Goal: Task Accomplishment & Management: Manage account settings

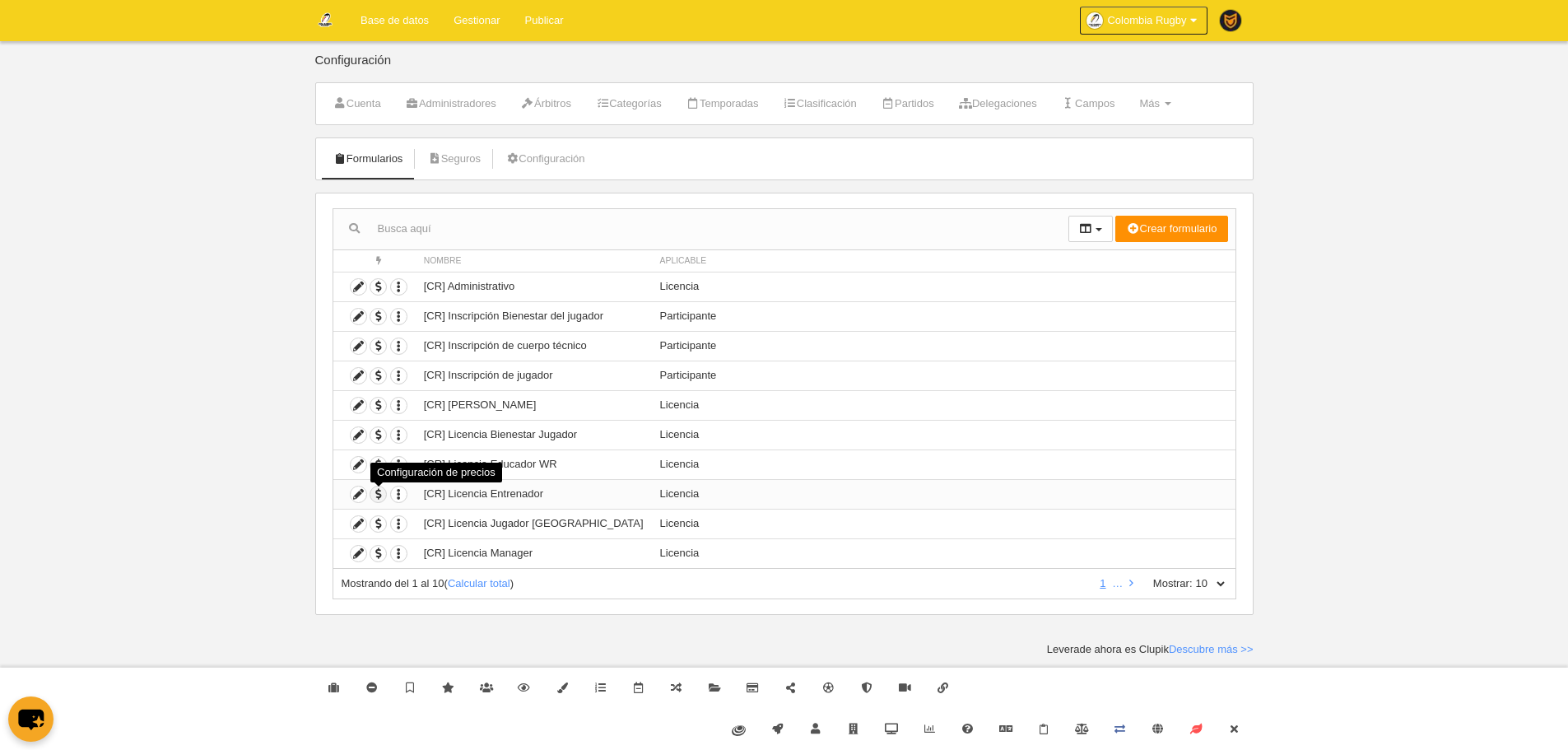
click at [378, 499] on span "button" at bounding box center [378, 494] width 16 height 16
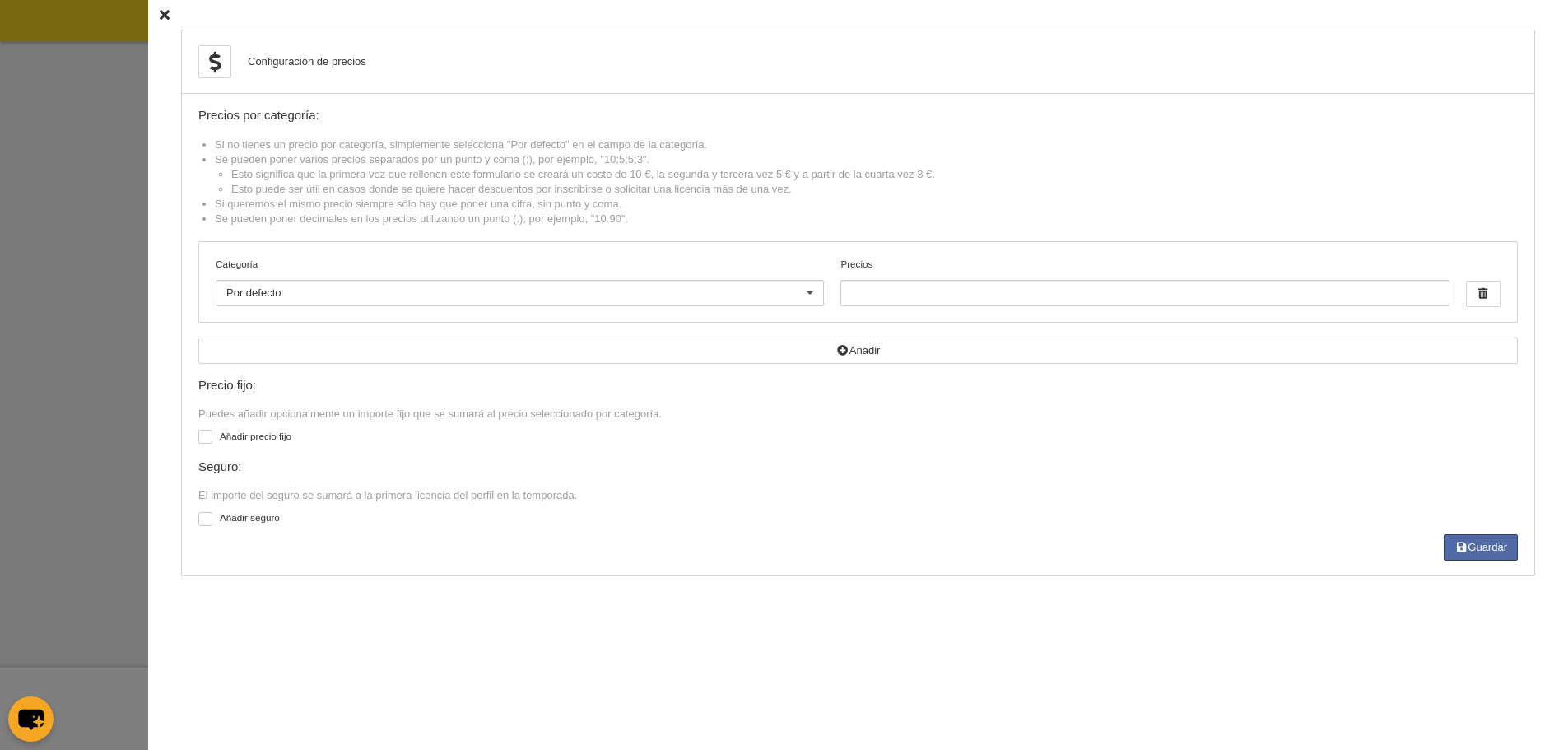
click at [69, 298] on div at bounding box center [784, 375] width 1568 height 750
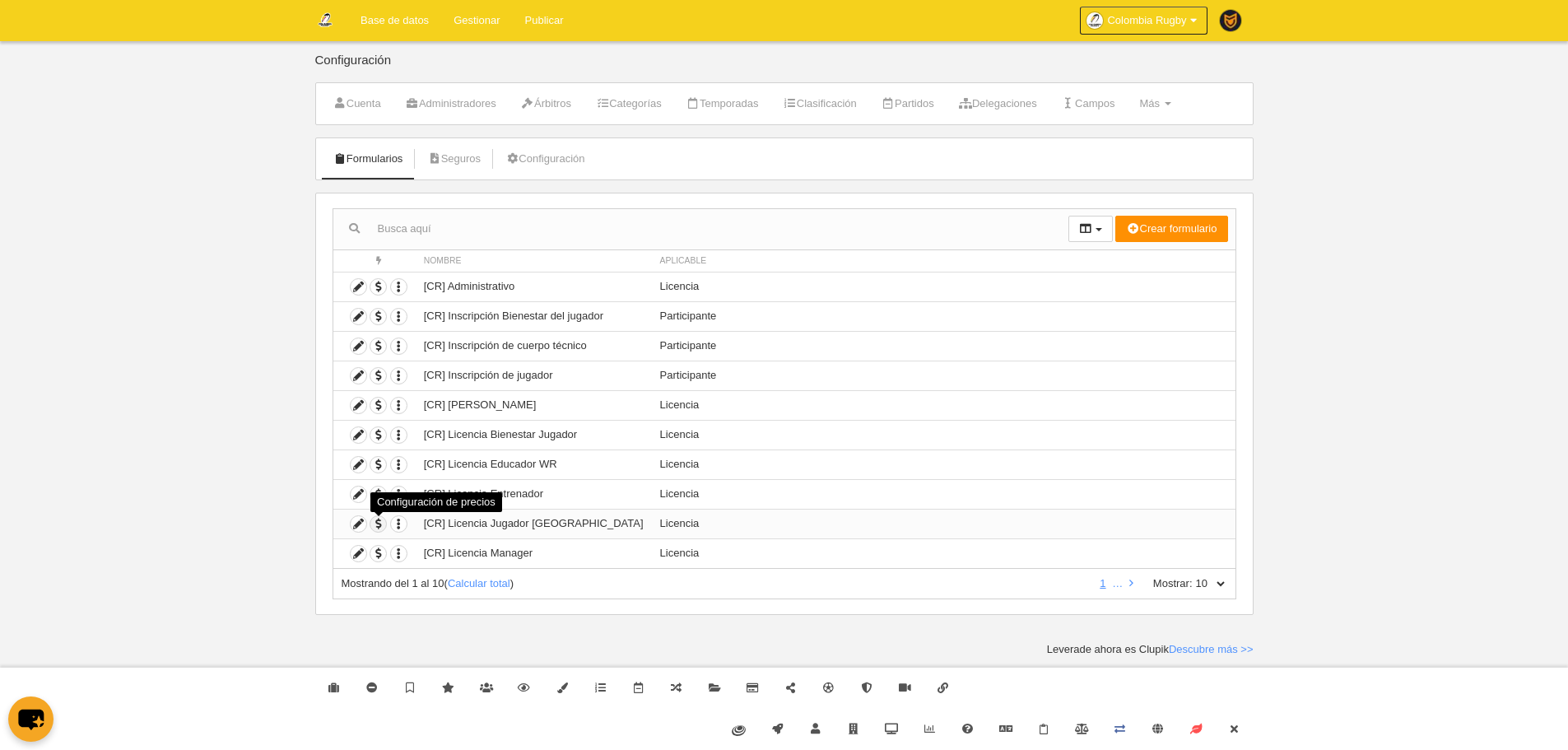
click at [381, 522] on span "button" at bounding box center [378, 524] width 16 height 16
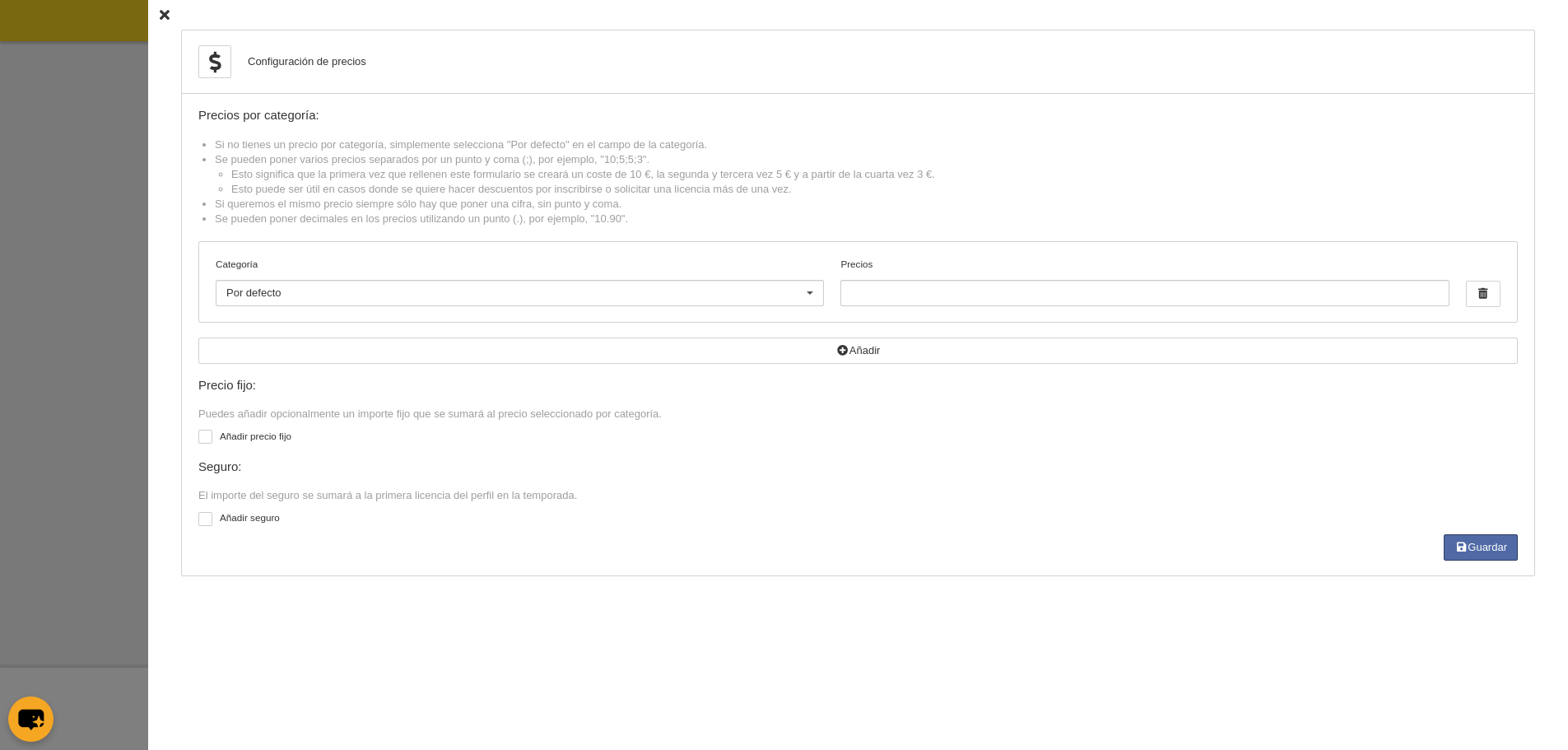
click at [114, 303] on div at bounding box center [784, 375] width 1568 height 750
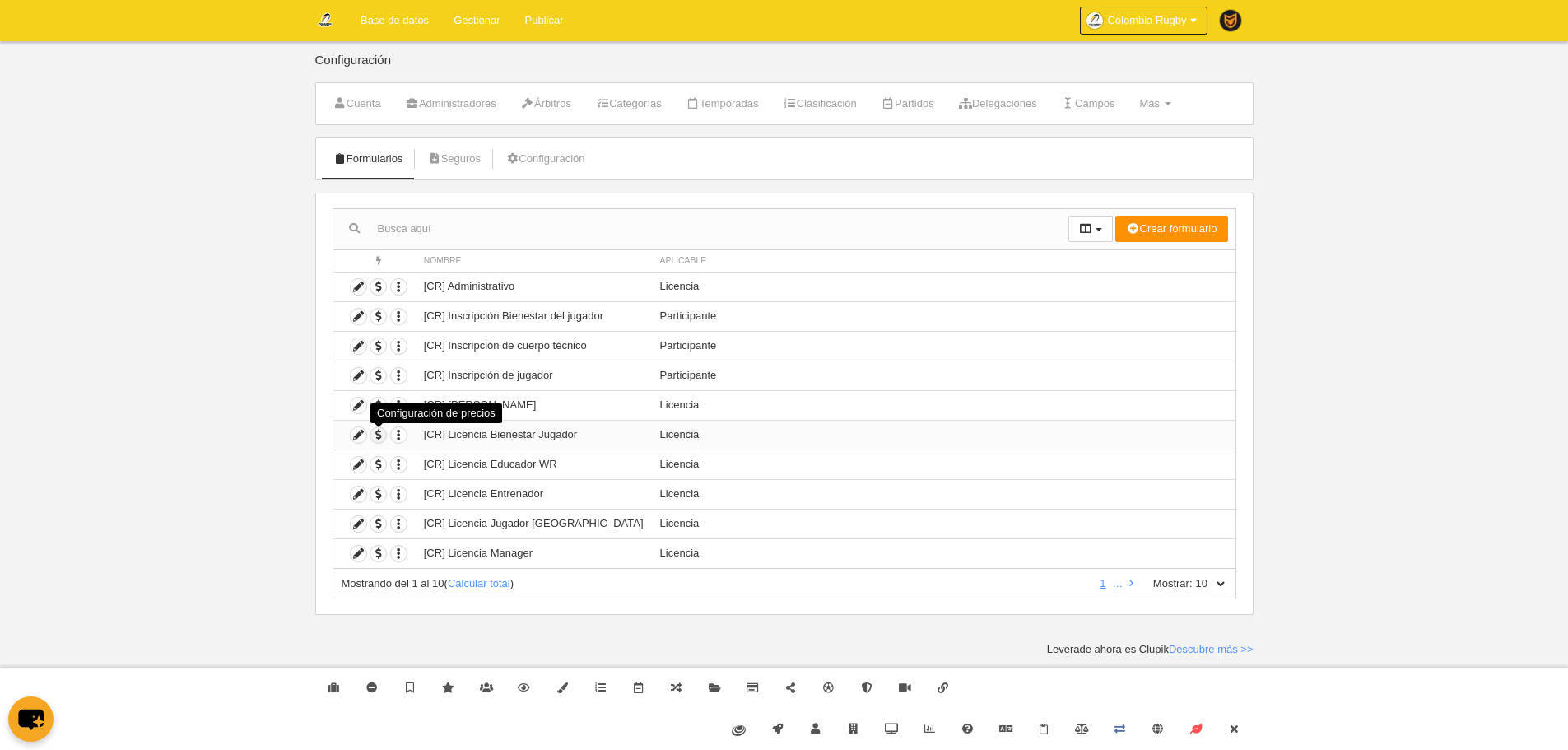
click at [380, 437] on span "button" at bounding box center [378, 435] width 16 height 16
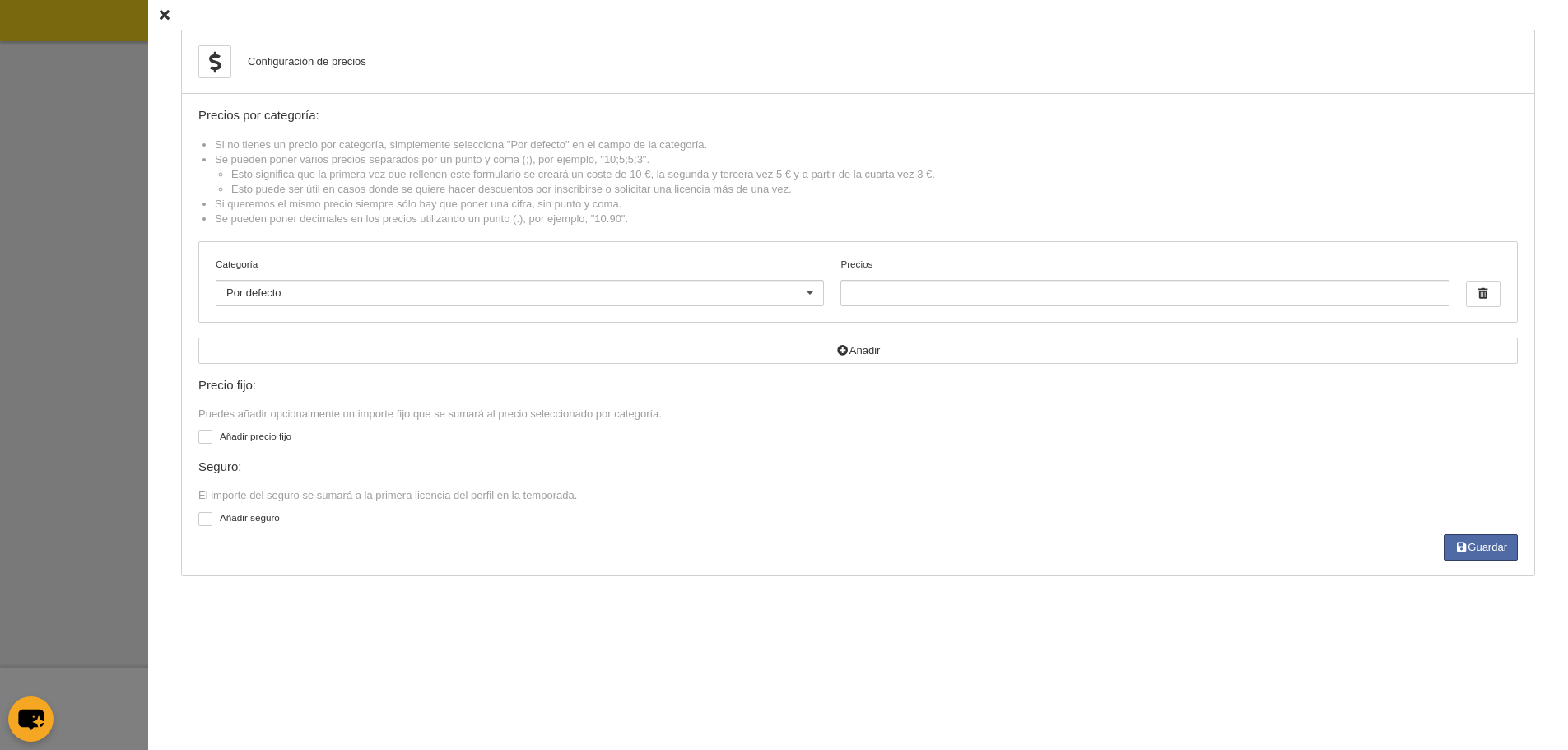
click at [113, 211] on div at bounding box center [784, 375] width 1568 height 750
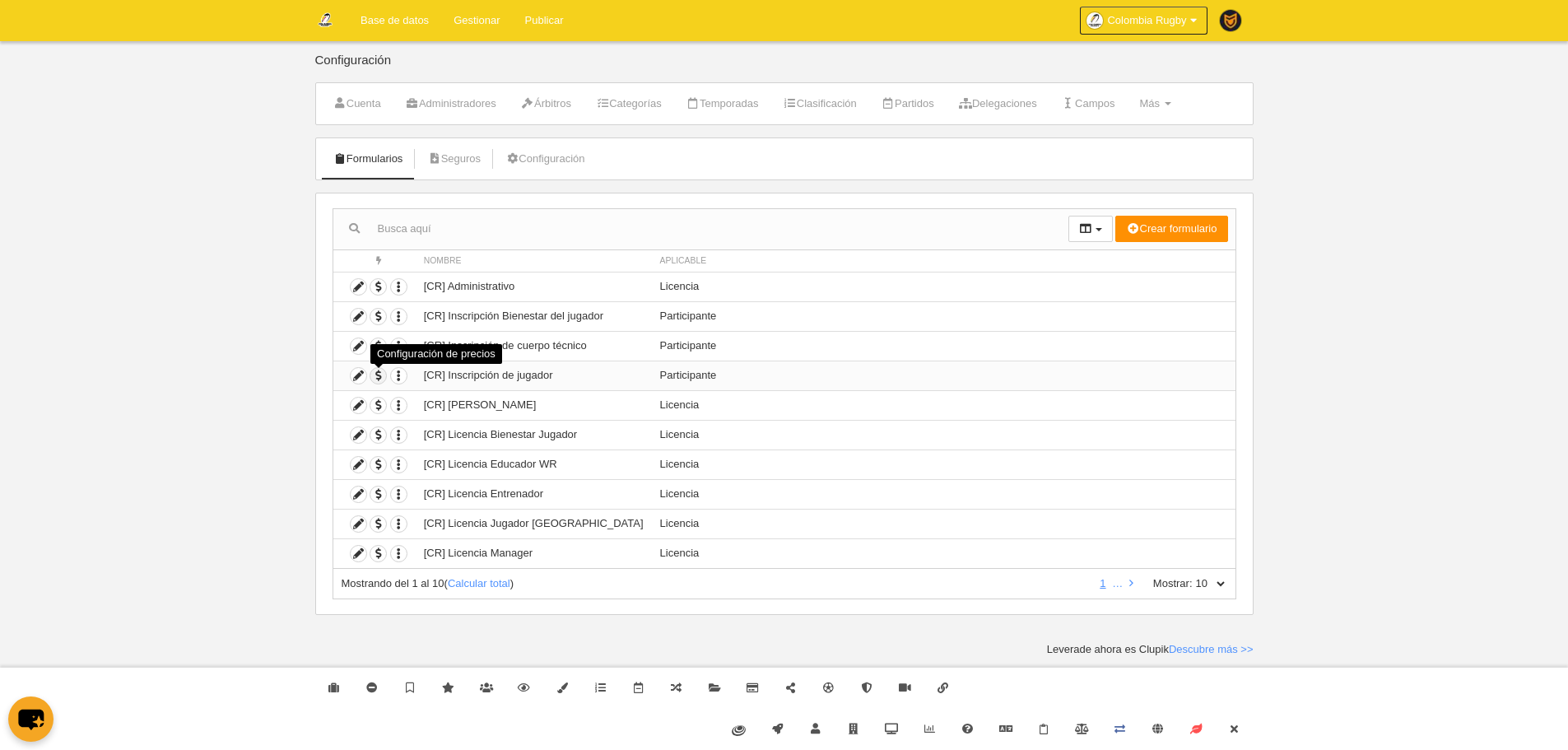
click at [377, 380] on span "button" at bounding box center [378, 375] width 16 height 16
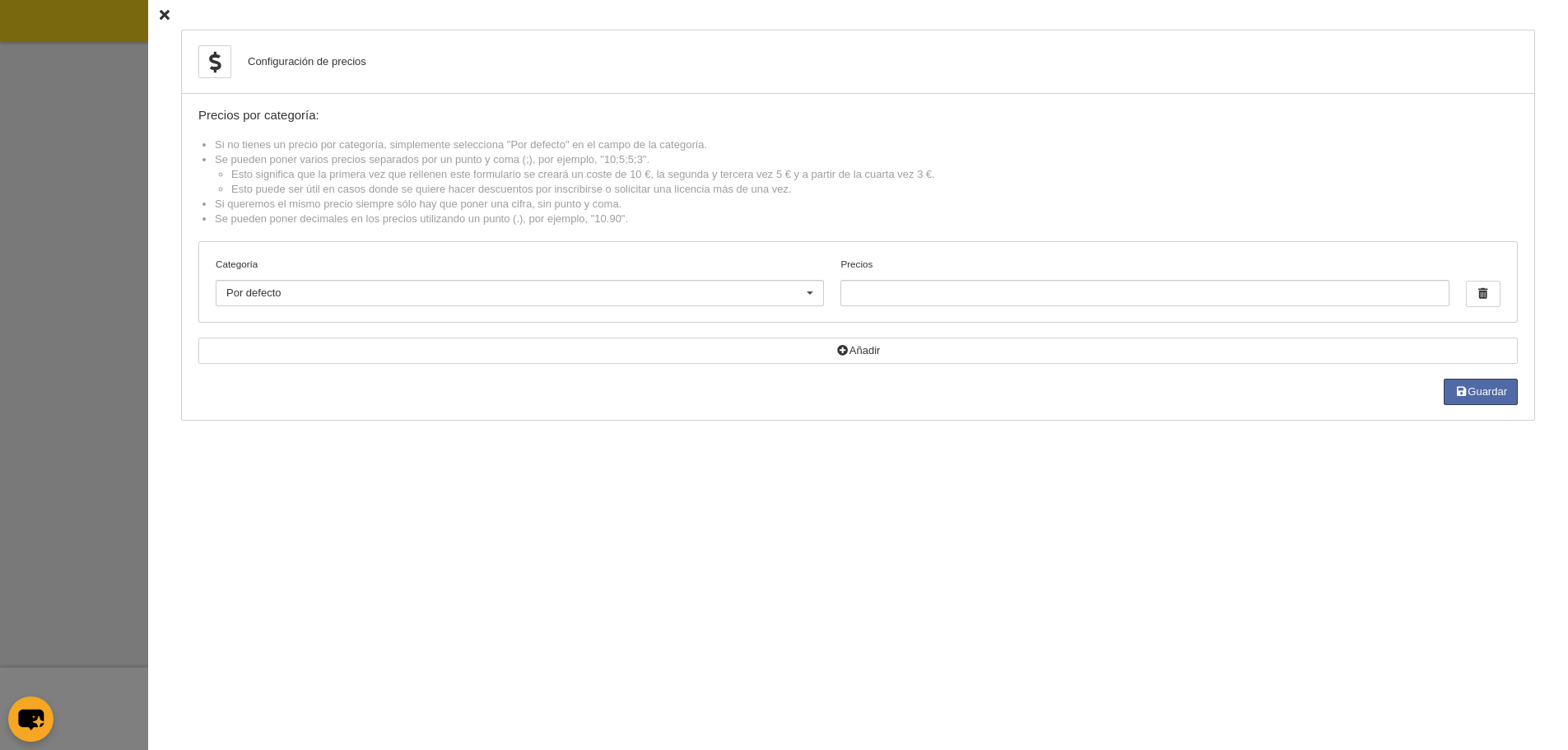
drag, startPoint x: 84, startPoint y: 314, endPoint x: 107, endPoint y: 306, distance: 24.4
click at [86, 313] on div at bounding box center [784, 375] width 1568 height 750
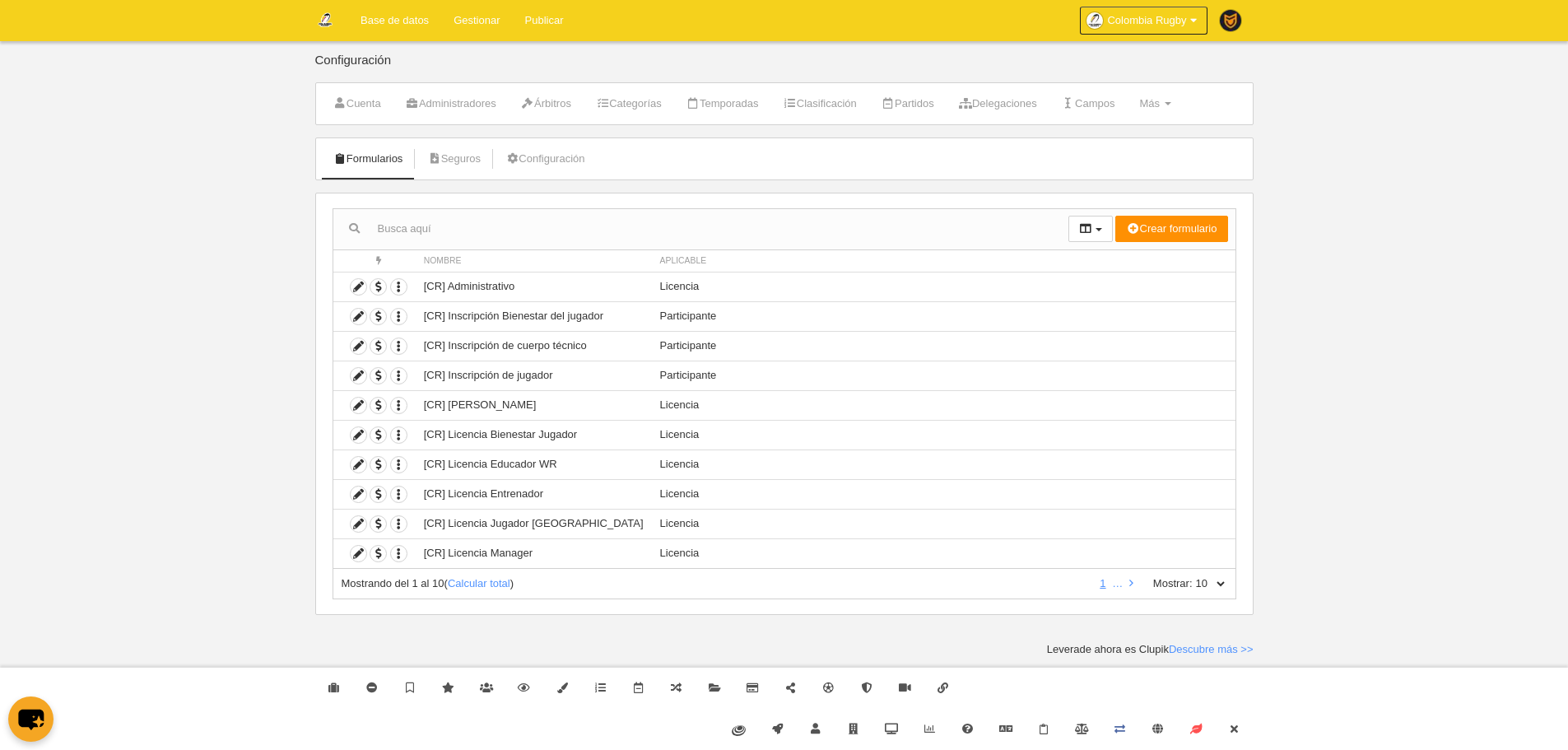
click at [554, 174] on li "Configuración" at bounding box center [545, 159] width 97 height 41
click at [543, 154] on link "Configuración" at bounding box center [545, 159] width 97 height 24
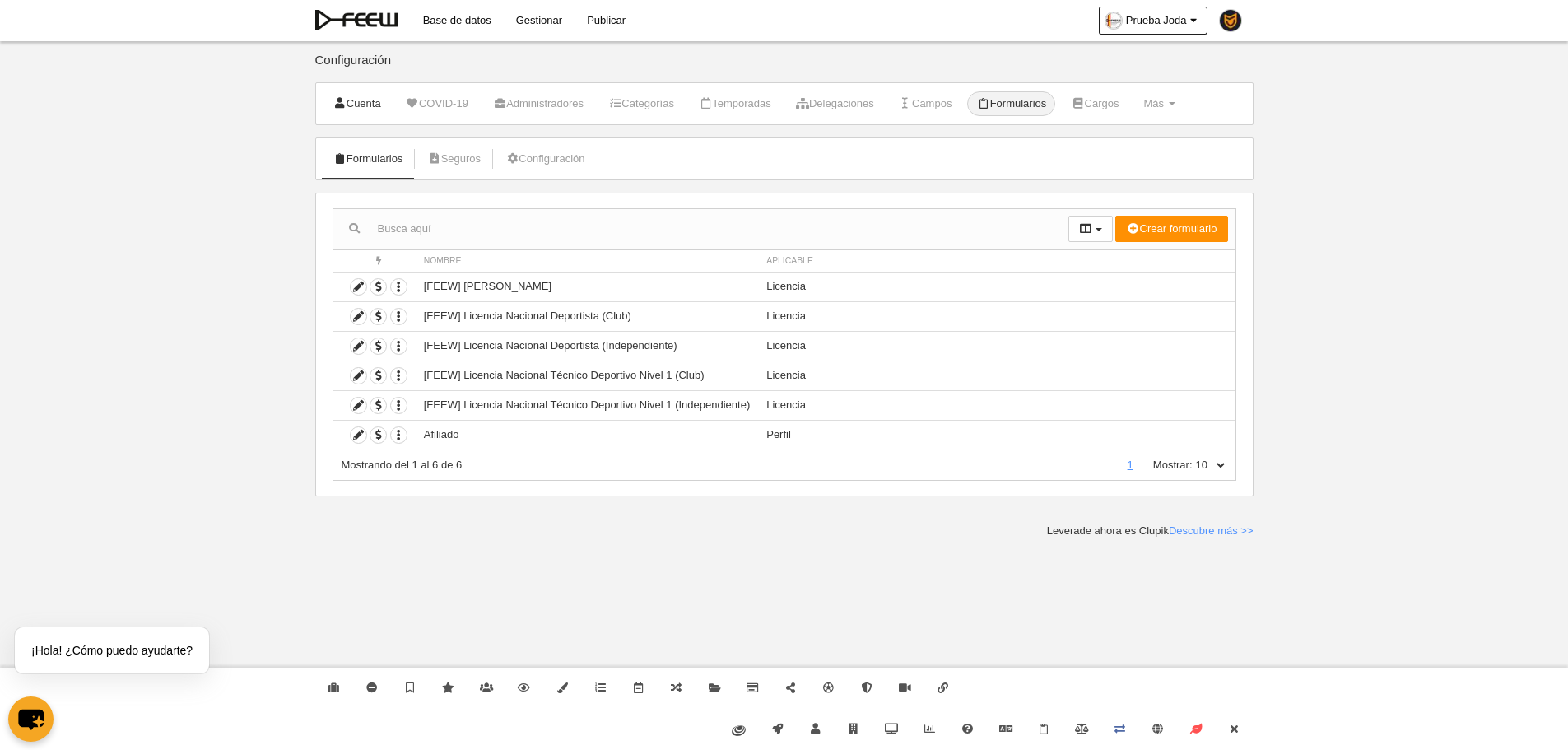
click at [342, 104] on icon at bounding box center [340, 103] width 14 height 11
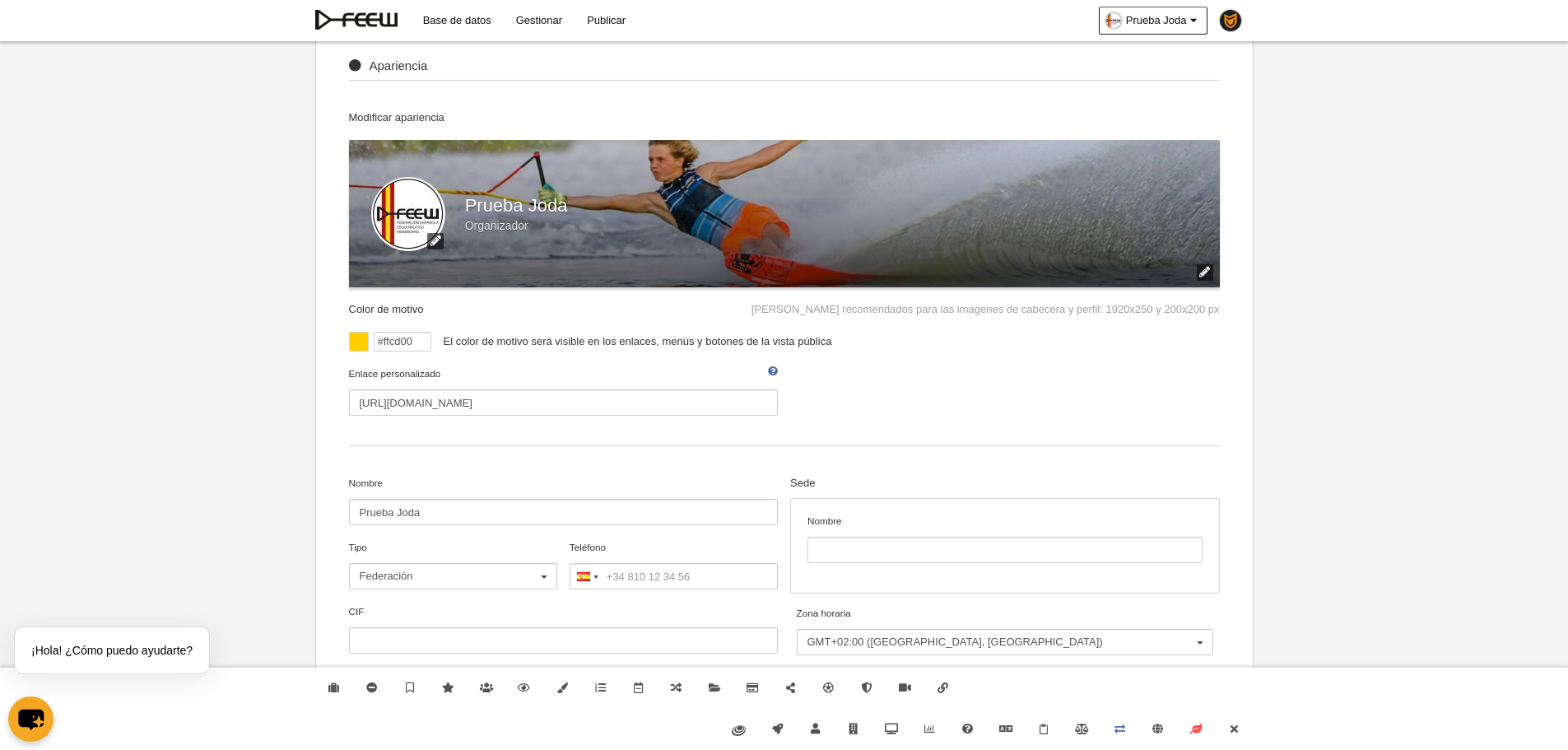
scroll to position [329, 0]
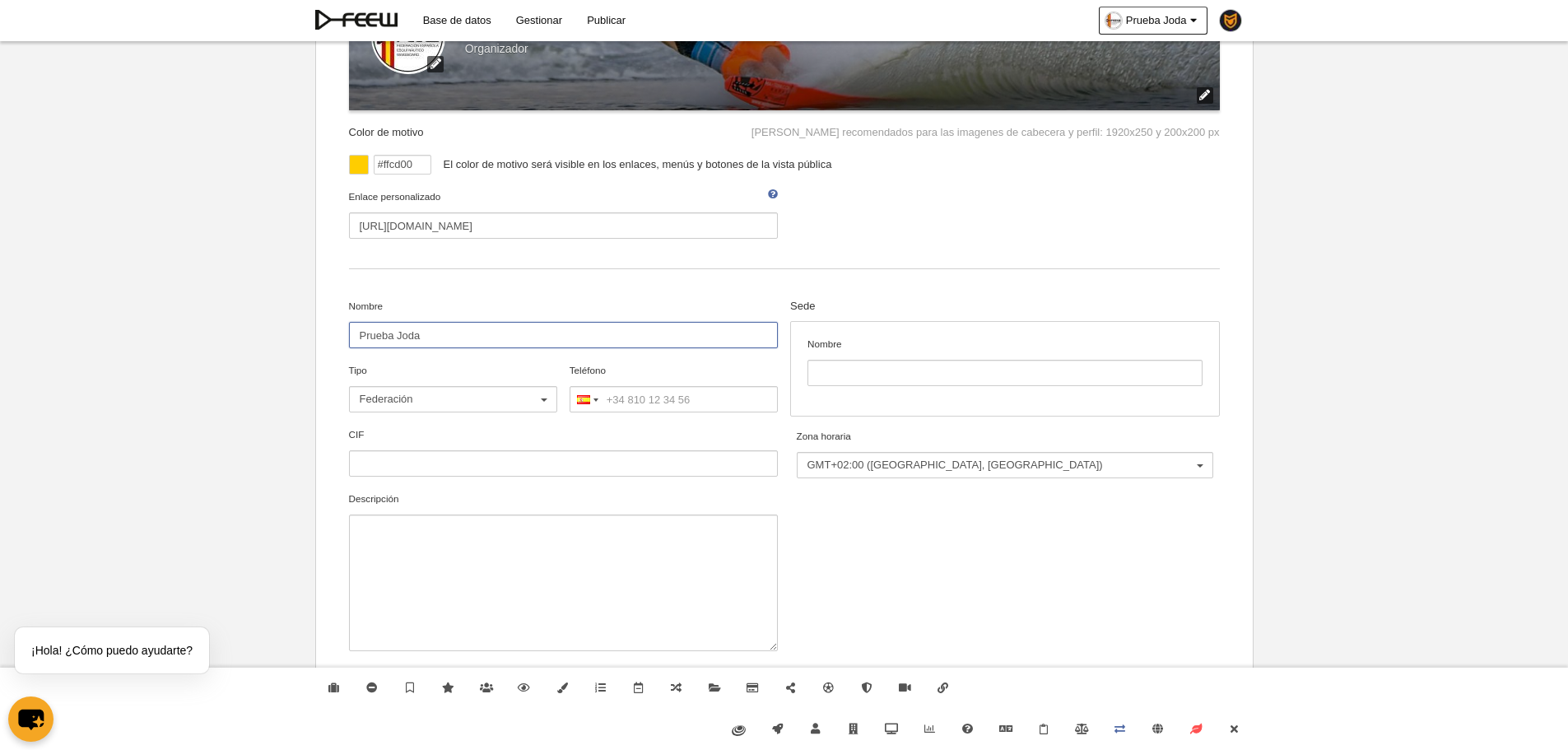
drag, startPoint x: 490, startPoint y: 346, endPoint x: 315, endPoint y: 314, distance: 177.9
click at [307, 330] on body "Base de datos Gestionar Publicar Prueba Joda Ajustes generales Ir a vista públi…" at bounding box center [784, 46] width 1568 height 750
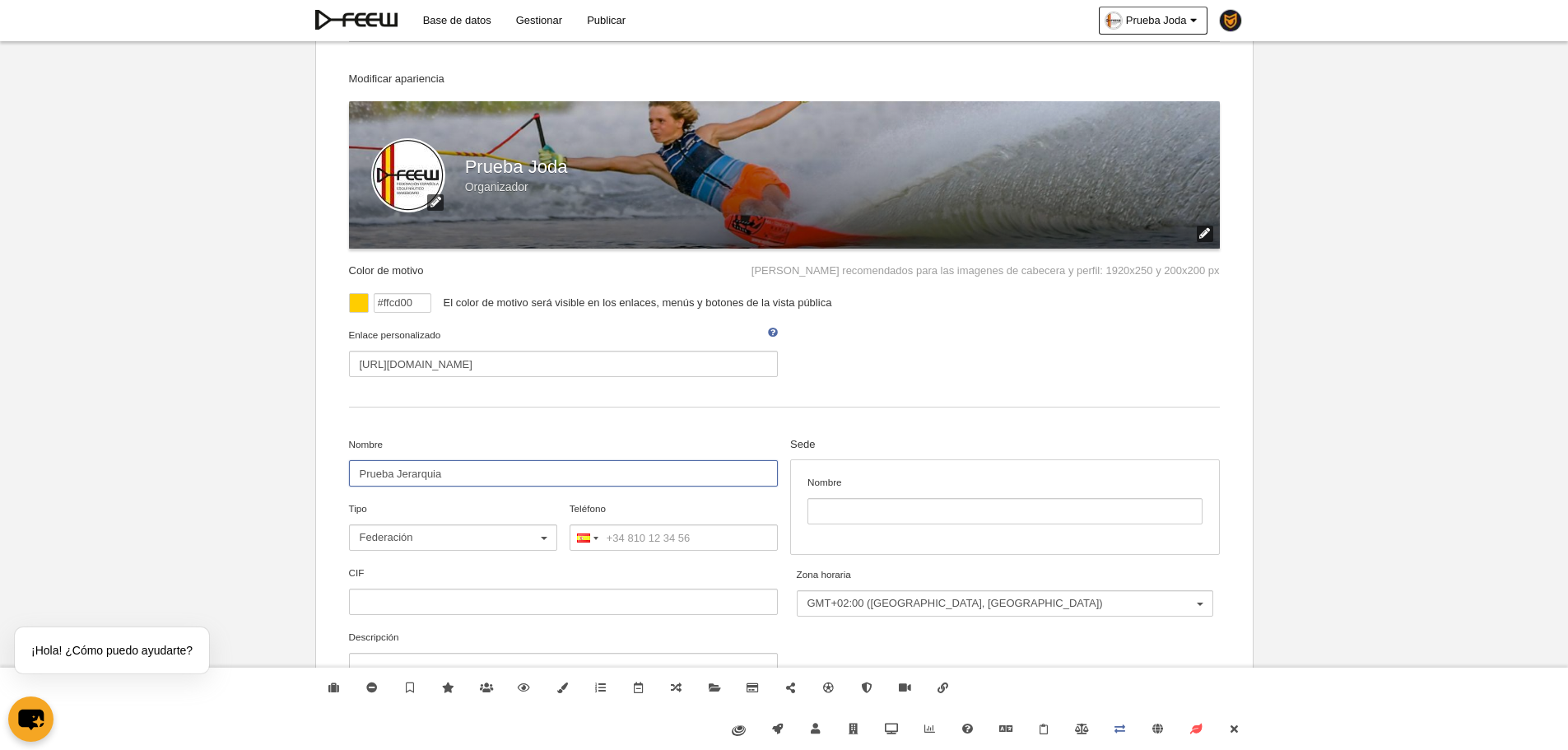
scroll to position [0, 0]
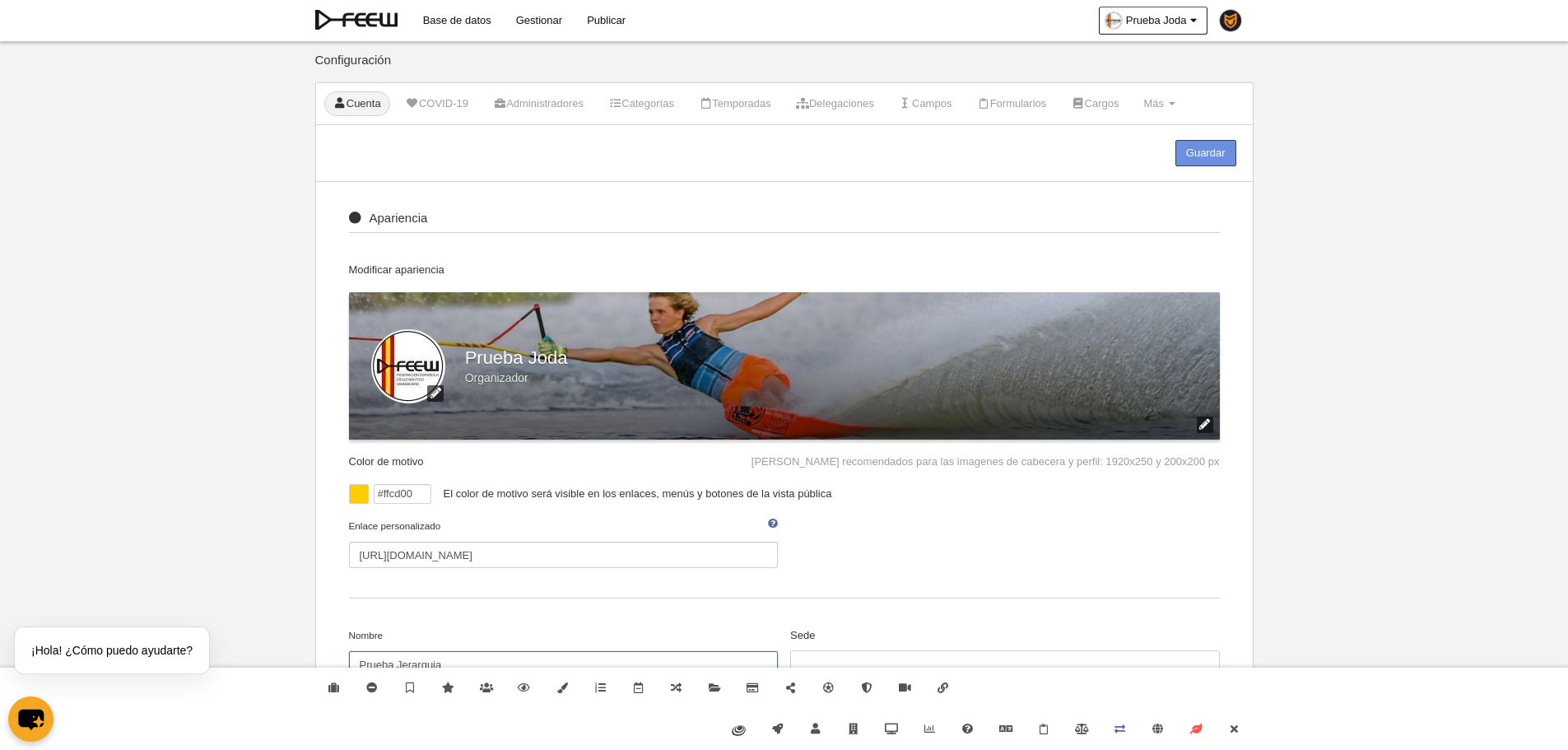
type input "Prueba Jerarquia"
click at [1204, 143] on link "Guardar" at bounding box center [1205, 153] width 61 height 26
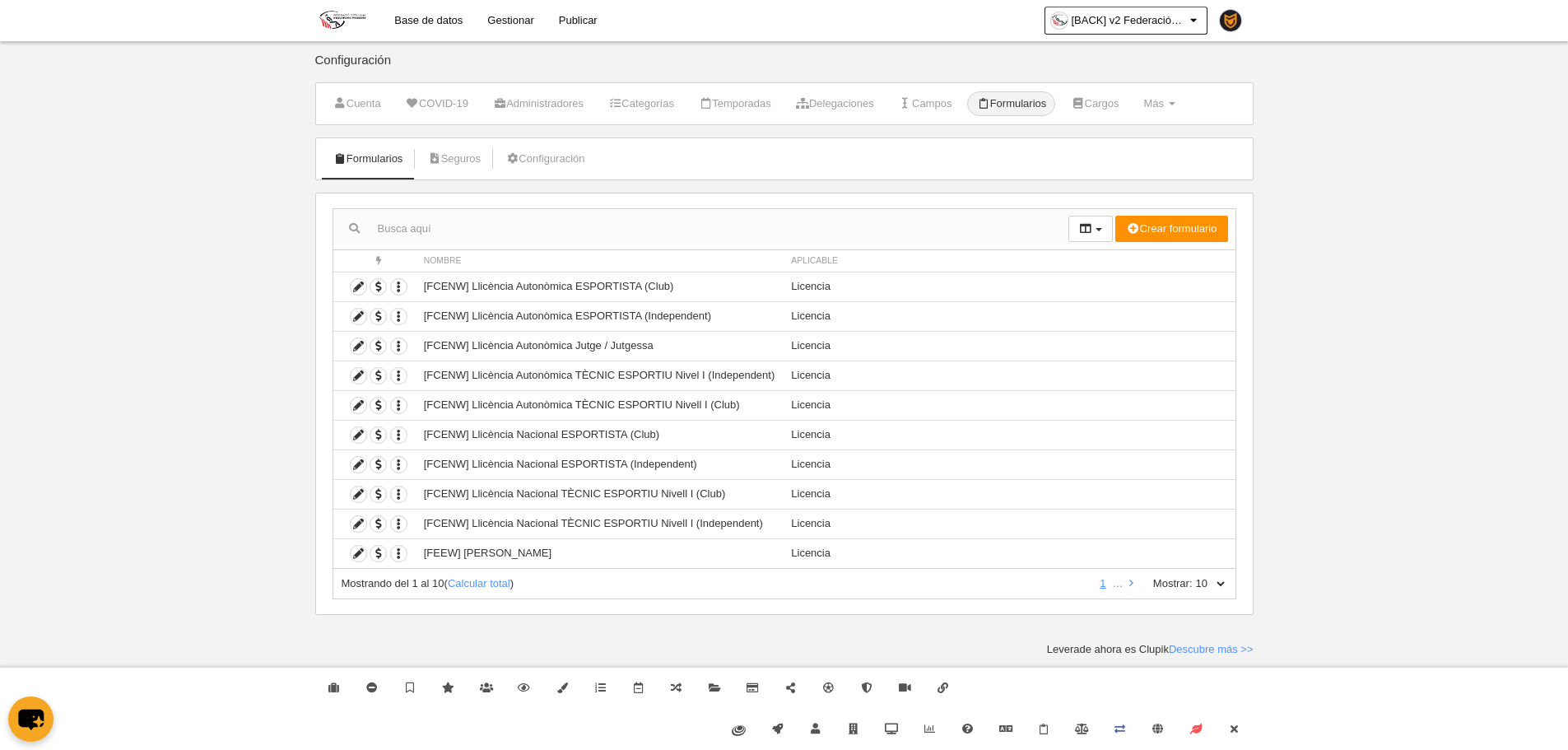
click at [1223, 587] on select "10 25 50 100 500" at bounding box center [1210, 583] width 35 height 15
select select "500"
click at [1193, 576] on select "10 25 50 100 500" at bounding box center [1210, 583] width 35 height 15
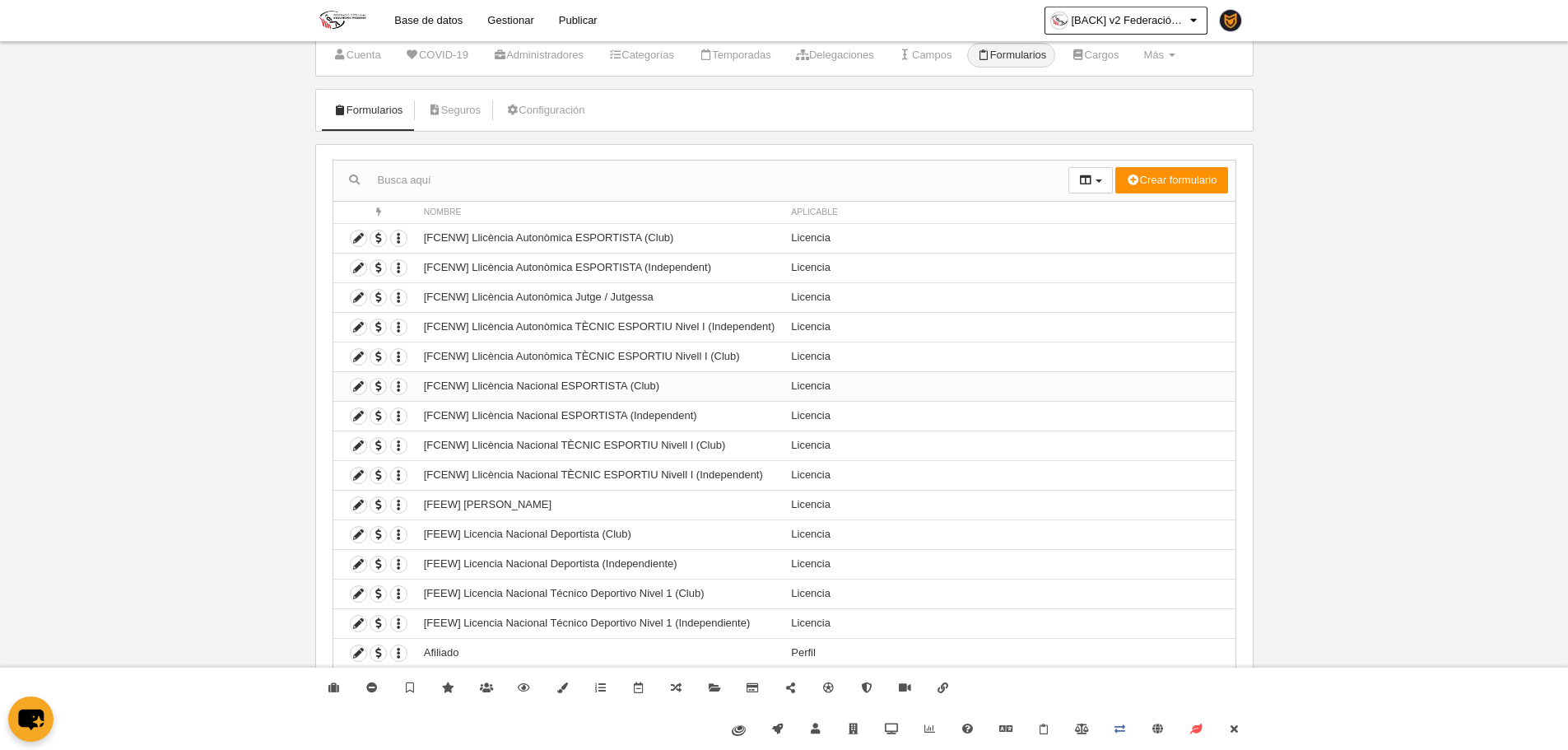
scroll to position [55, 0]
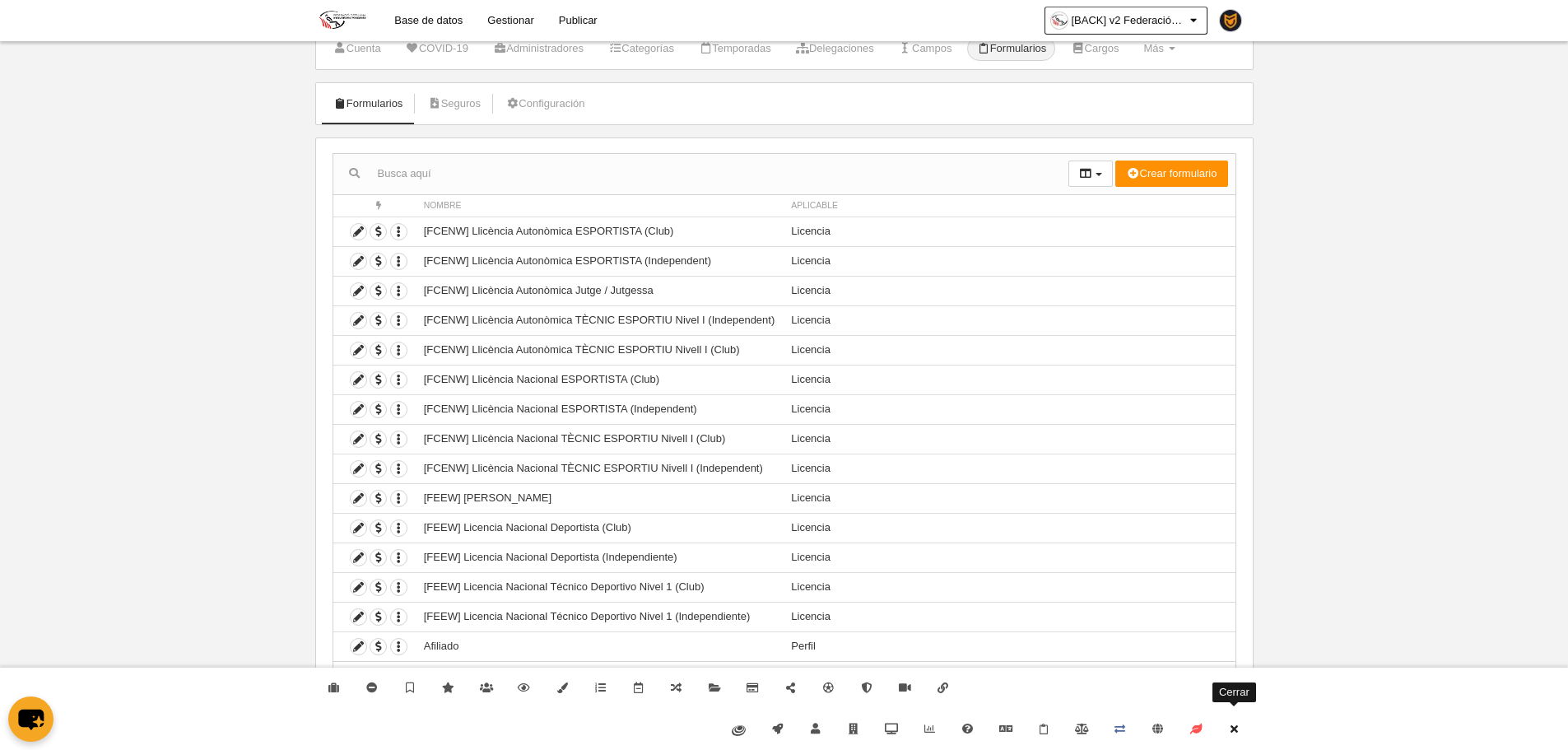
click at [1252, 718] on link "Cerrar" at bounding box center [1233, 730] width 38 height 41
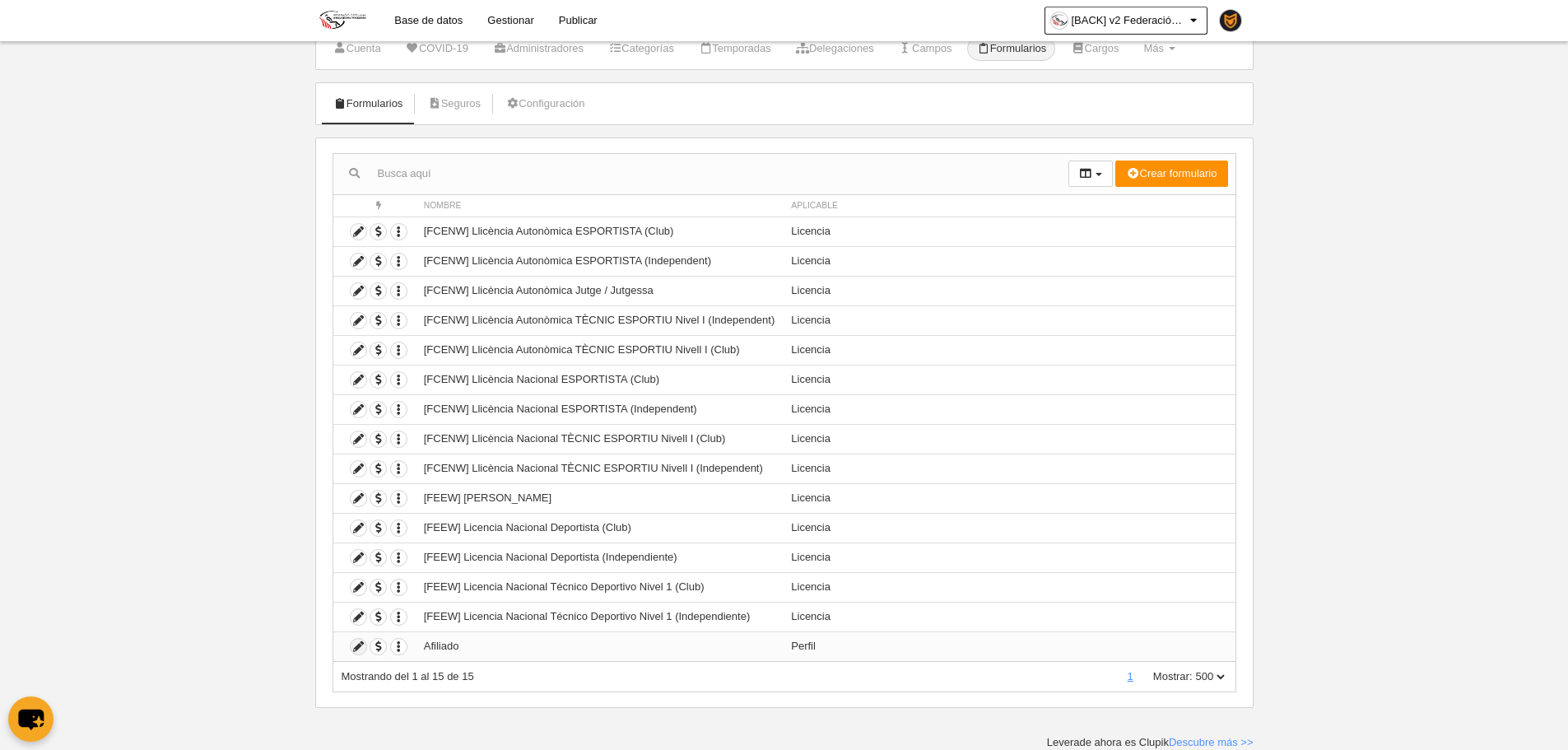
click at [358, 654] on icon at bounding box center [358, 647] width 16 height 16
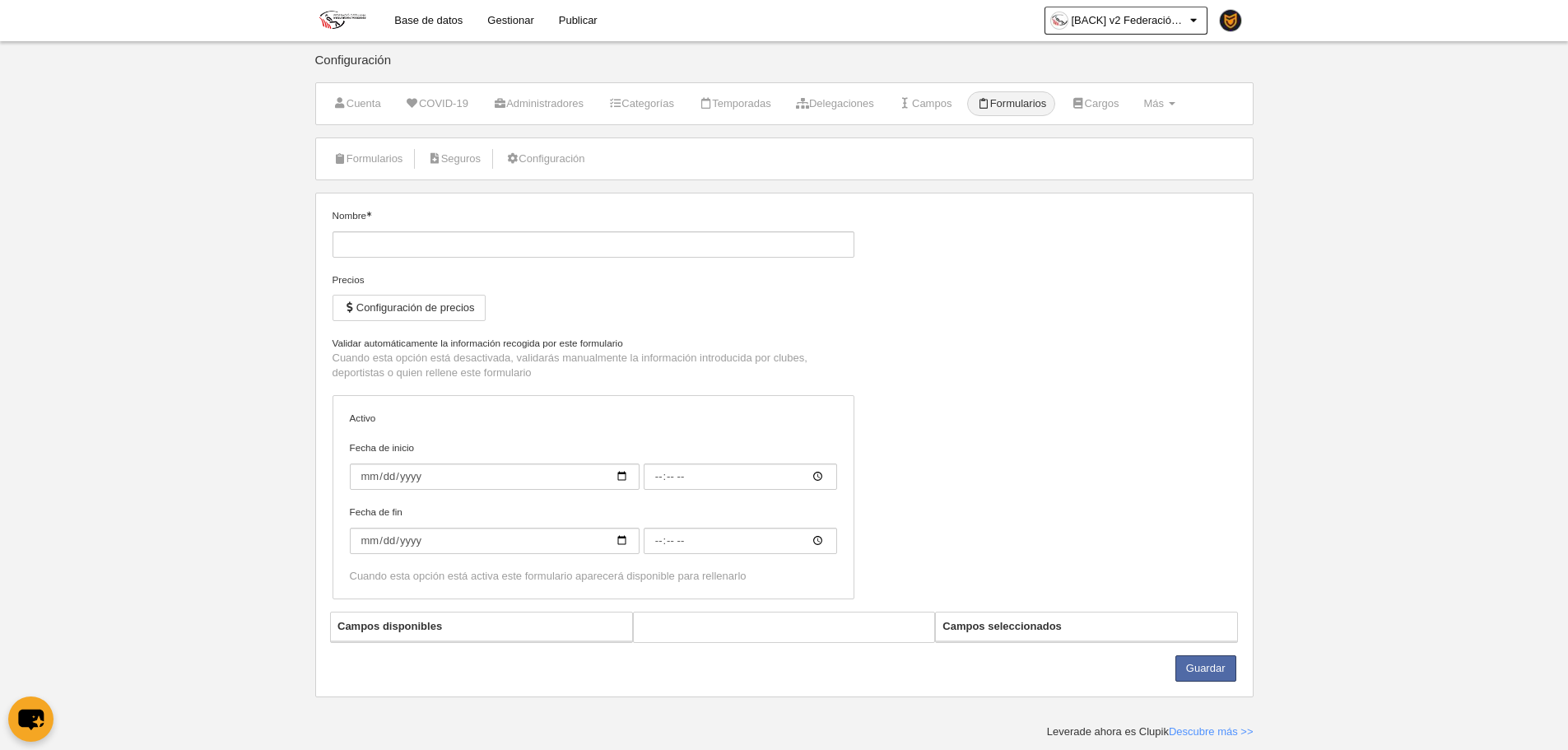
type input "Afiliado"
checkbox input "true"
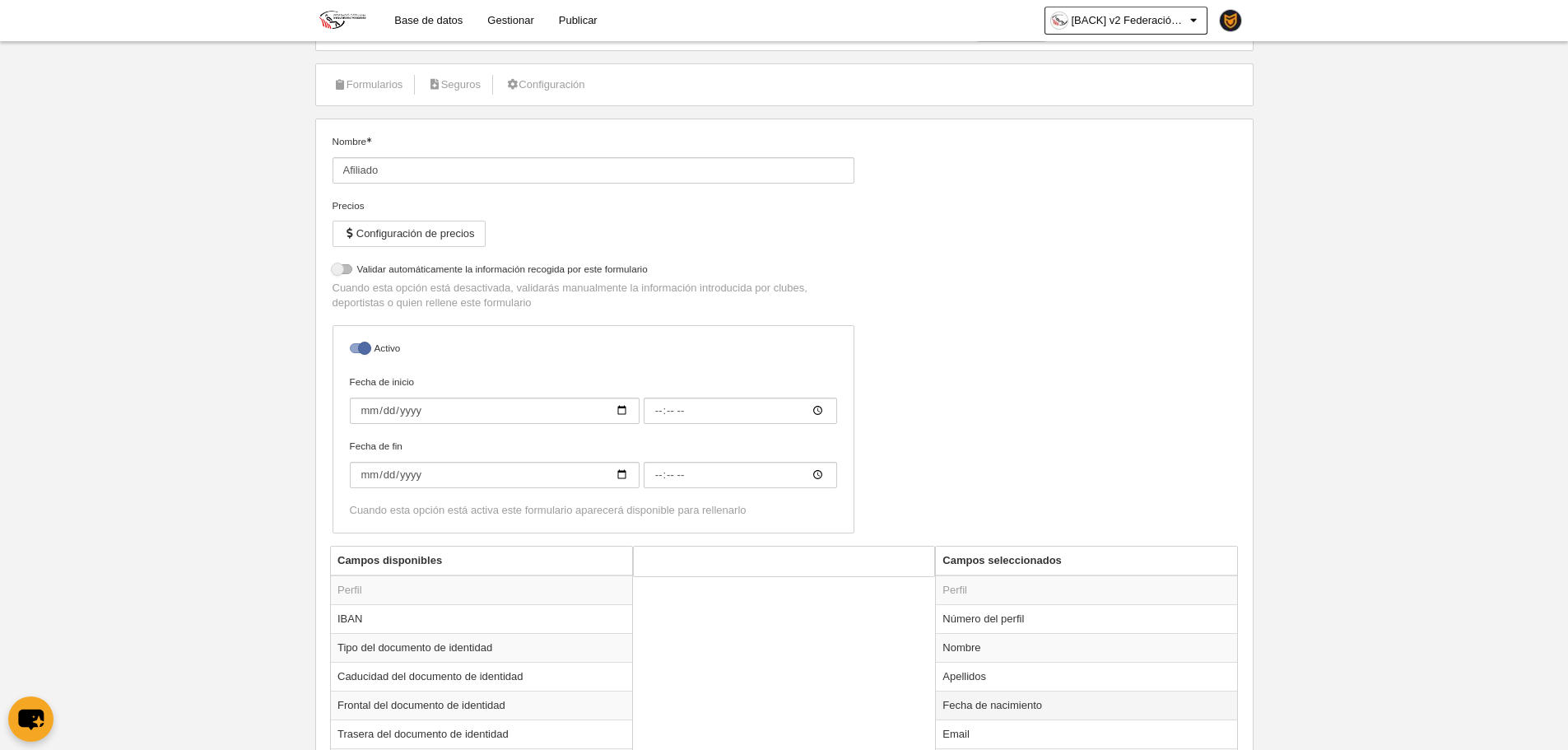
scroll to position [329, 0]
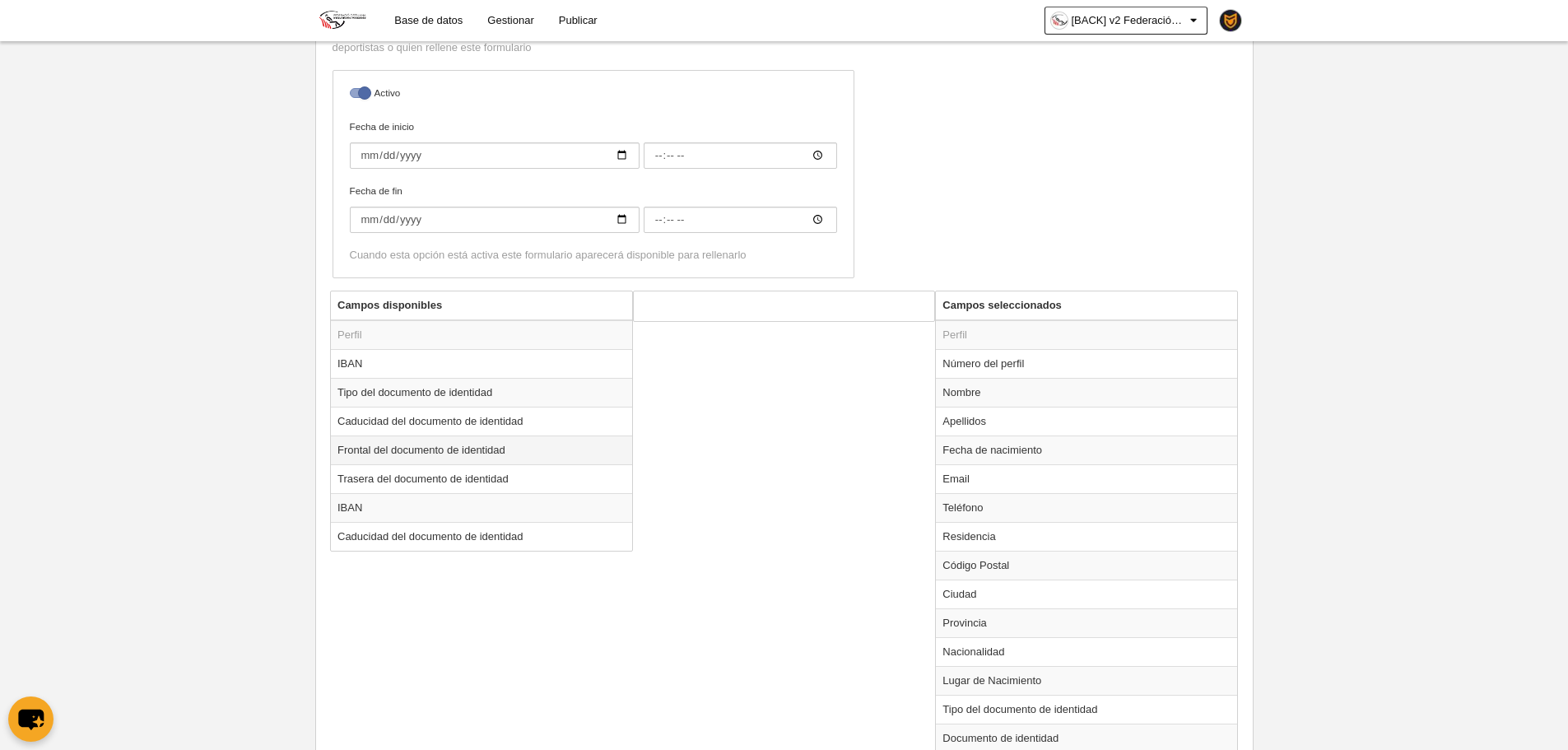
click at [467, 450] on td "Frontal del documento de identidad" at bounding box center [481, 450] width 302 height 29
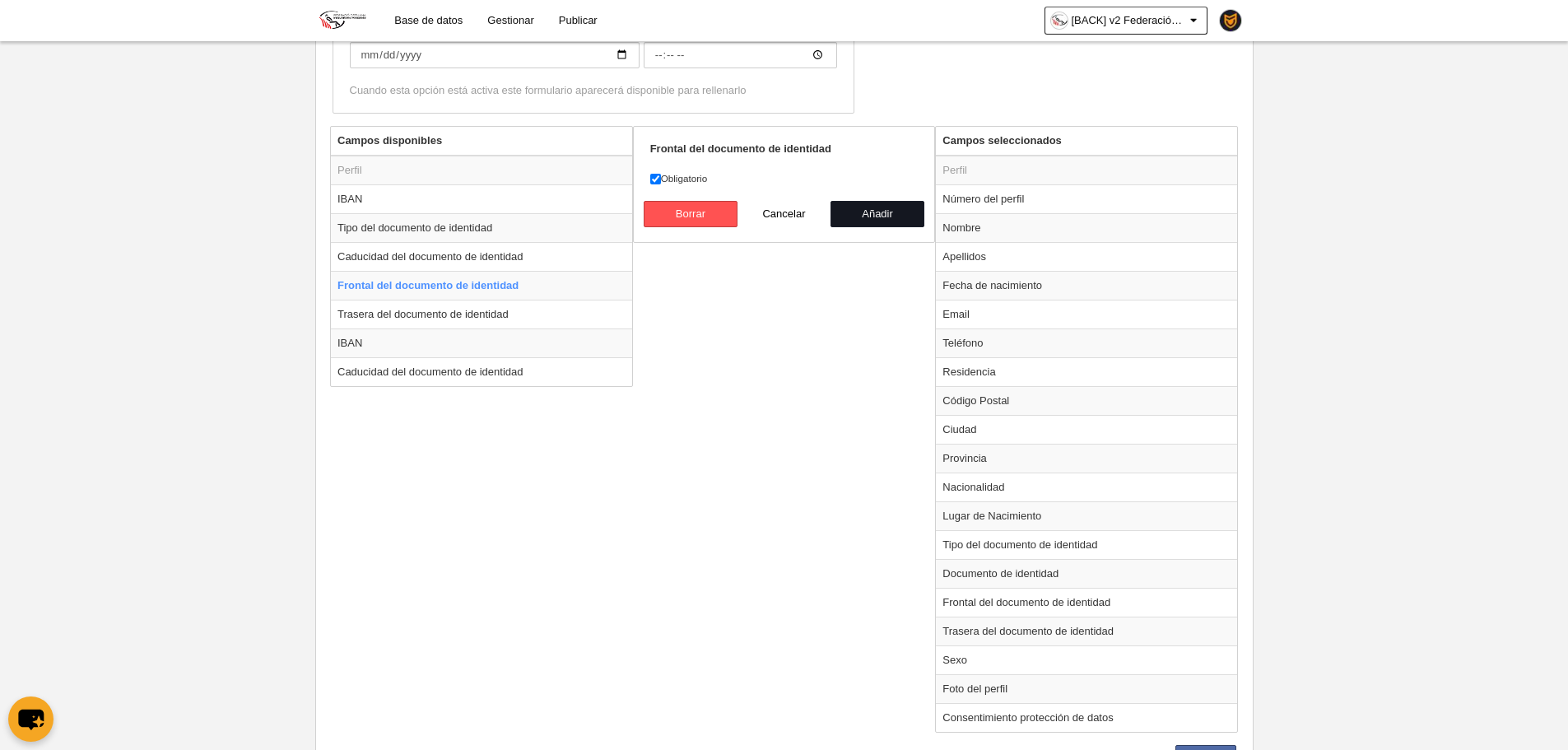
click at [885, 209] on button "Añadir" at bounding box center [877, 213] width 93 height 26
radio input "false"
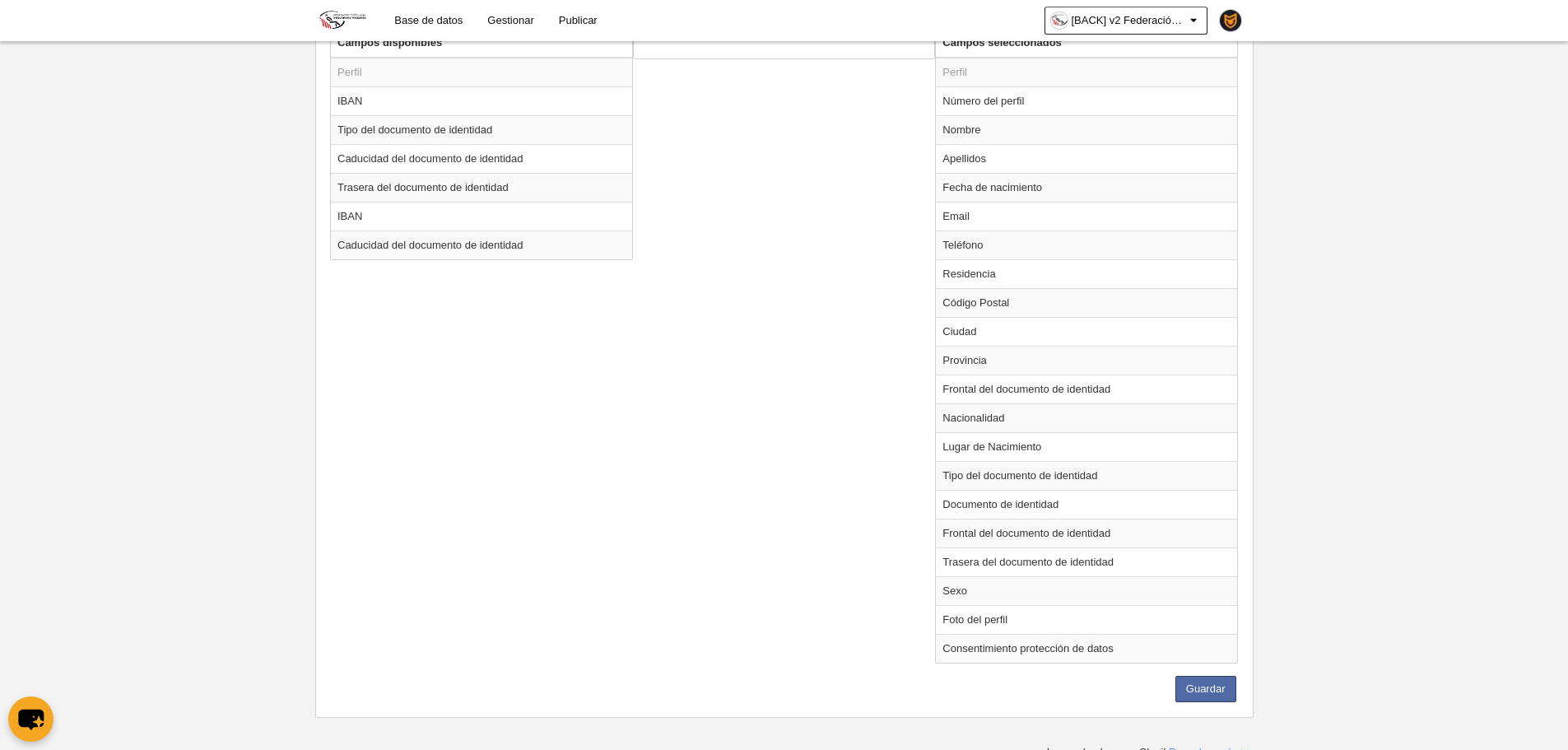
scroll to position [602, 0]
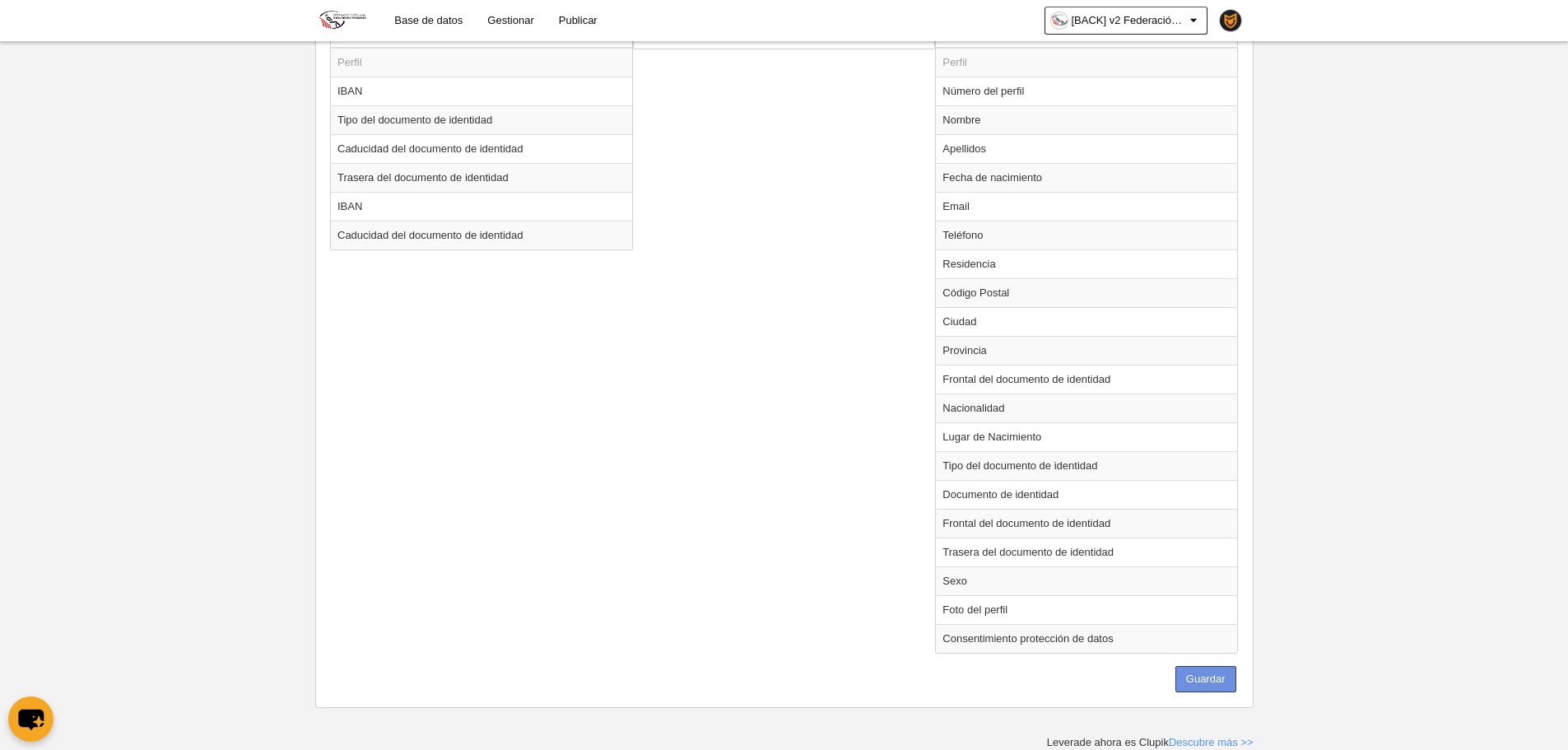
click at [1216, 683] on button "Guardar" at bounding box center [1205, 679] width 61 height 26
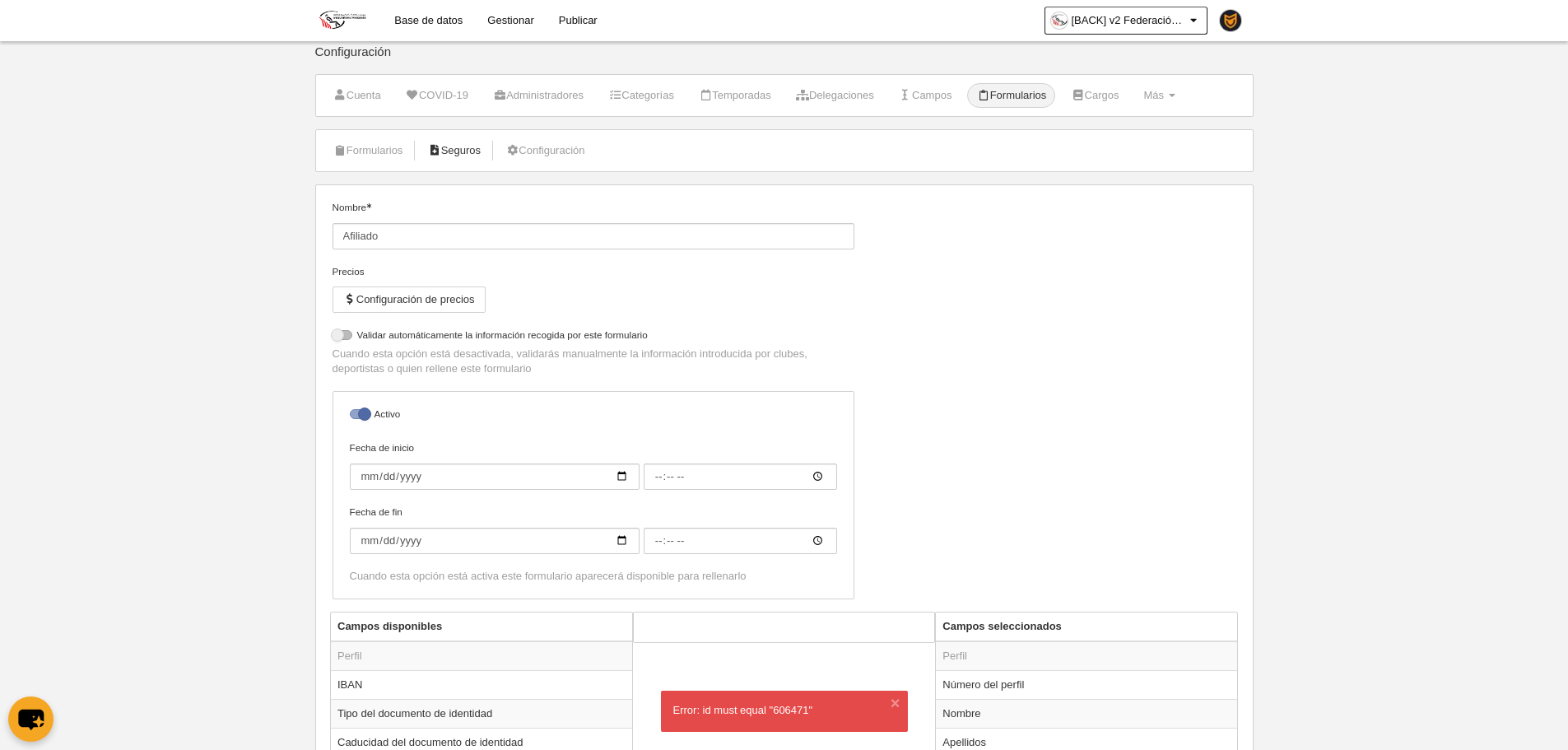
scroll to position [0, 0]
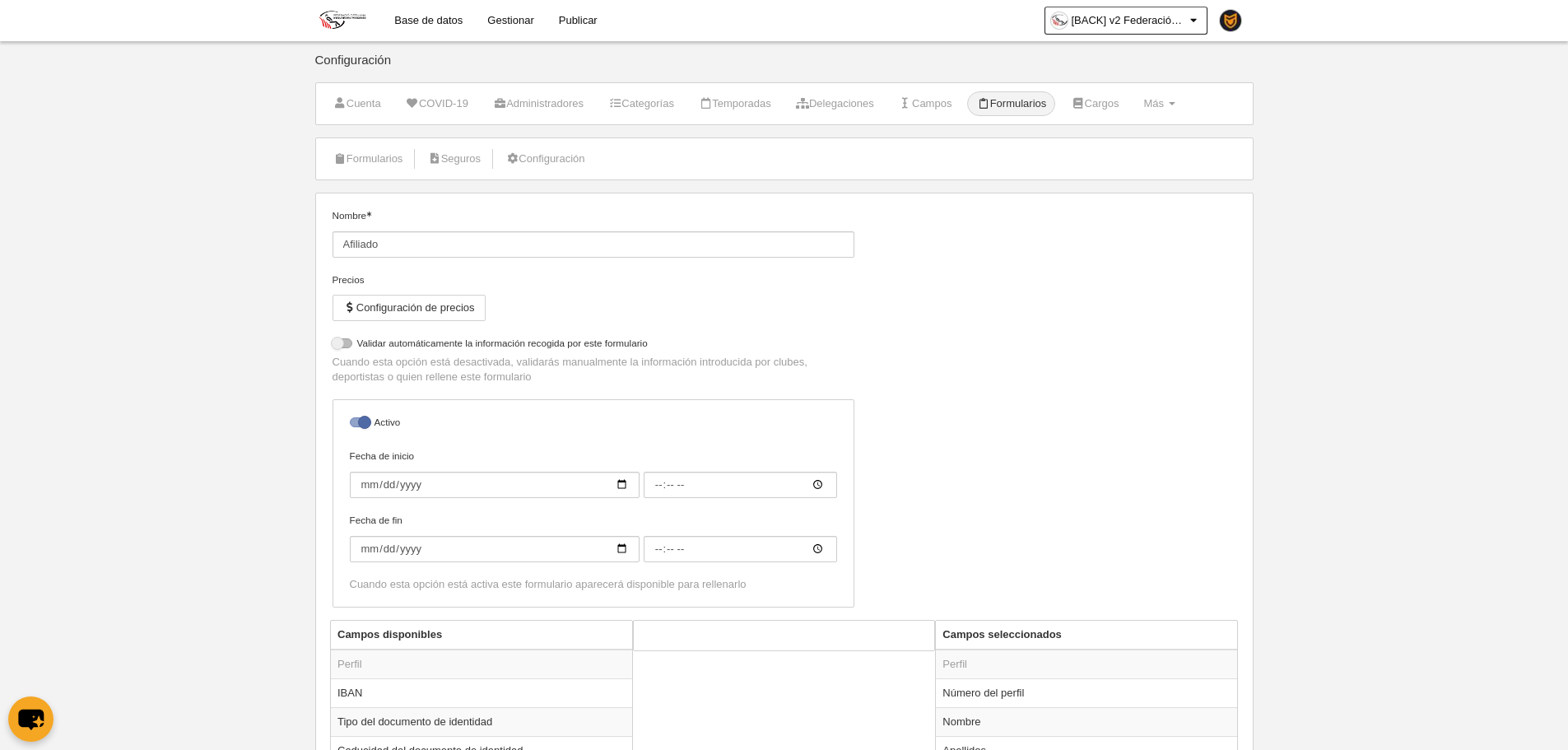
click at [527, 17] on link "Gestionar" at bounding box center [510, 20] width 71 height 41
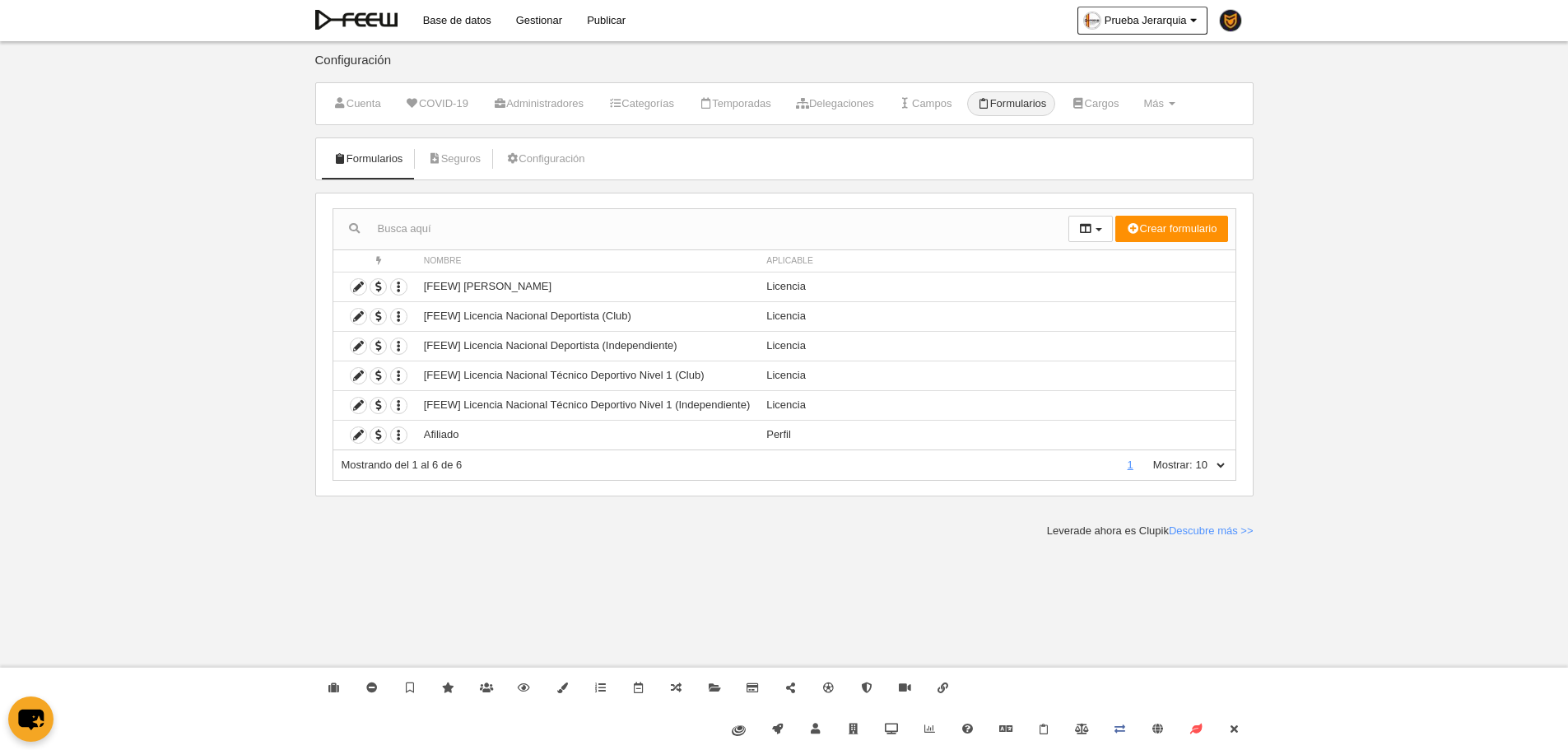
click at [142, 538] on body "Base de datos Gestionar Publicar Prueba Jerarquia Ajustes generales Ir a vista …" at bounding box center [784, 375] width 1568 height 750
click at [1448, 301] on body "Base de datos Gestionar Publicar Prueba Jerarquia Ajustes generales Ir a vista …" at bounding box center [784, 375] width 1568 height 750
